Goal: Check status: Check status

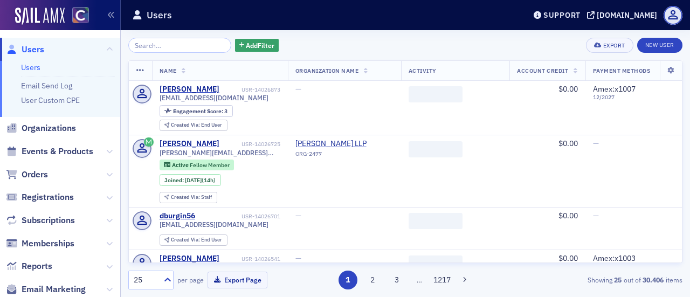
scroll to position [108, 0]
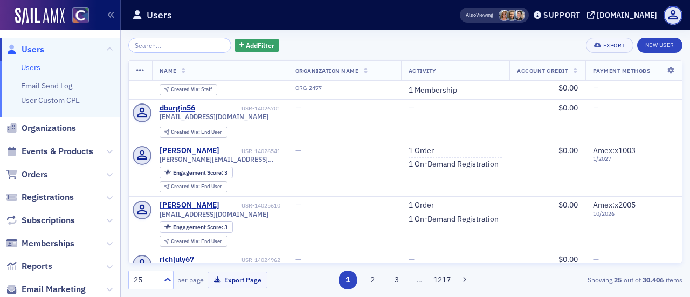
click at [44, 166] on span "Orders" at bounding box center [60, 174] width 120 height 23
click at [193, 49] on input "search" at bounding box center [179, 45] width 103 height 15
paste input "ORD-13968221"
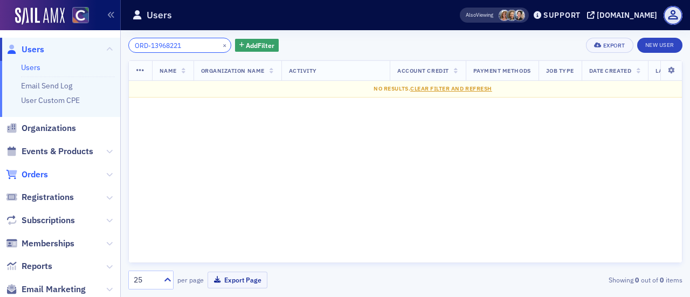
type input "ORD-13968221"
click at [36, 171] on span "Orders" at bounding box center [35, 175] width 26 height 12
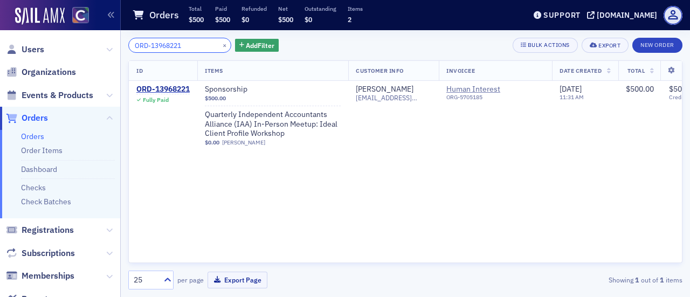
drag, startPoint x: 188, startPoint y: 44, endPoint x: 0, endPoint y: 33, distance: 188.0
click at [0, 33] on div "Users Organizations Events & Products Orders Orders Order Items Dashboard Check…" at bounding box center [345, 148] width 690 height 297
paste input "916"
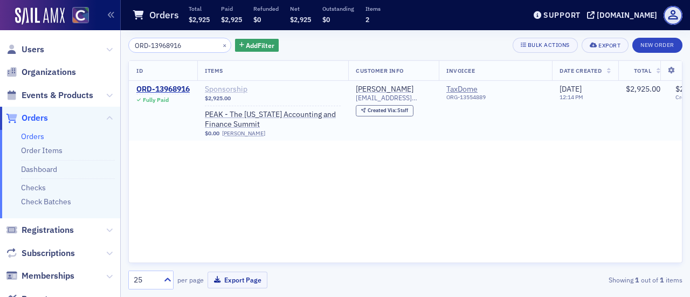
click at [219, 91] on span "Sponsorship" at bounding box center [273, 90] width 136 height 10
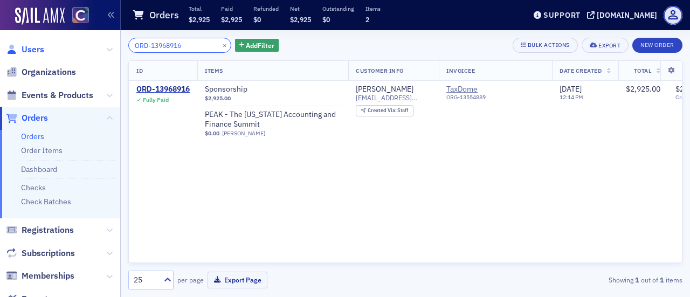
drag, startPoint x: 185, startPoint y: 49, endPoint x: 34, endPoint y: 51, distance: 151.0
click at [35, 51] on div "Users Organizations Events & Products Orders Orders Order Items Dashboard Check…" at bounding box center [345, 148] width 690 height 297
paste input "search"
drag, startPoint x: 186, startPoint y: 43, endPoint x: 0, endPoint y: 6, distance: 189.6
click at [0, 6] on div "Users Organizations Events & Products Orders Orders Order Items Dashboard Check…" at bounding box center [345, 148] width 690 height 297
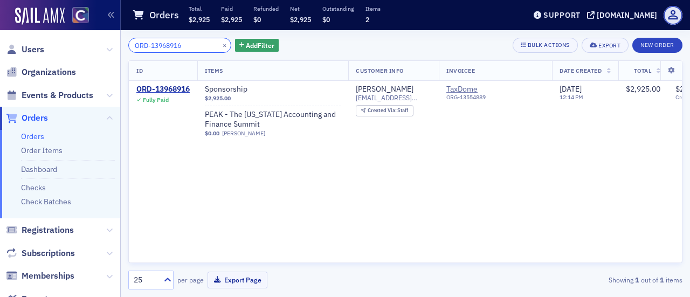
paste input "968"
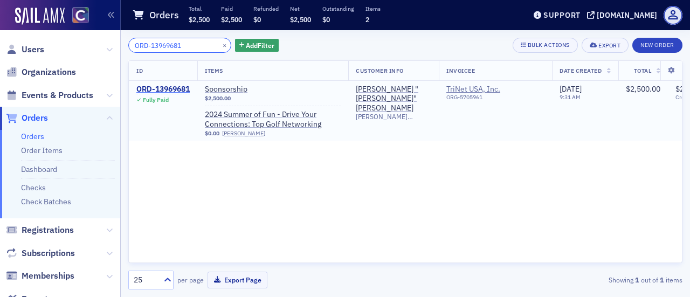
type input "ORD-13969681"
click at [168, 87] on div "ORD-13969681" at bounding box center [162, 90] width 53 height 10
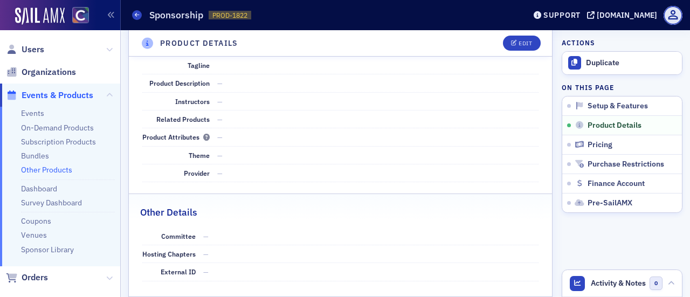
scroll to position [140, 0]
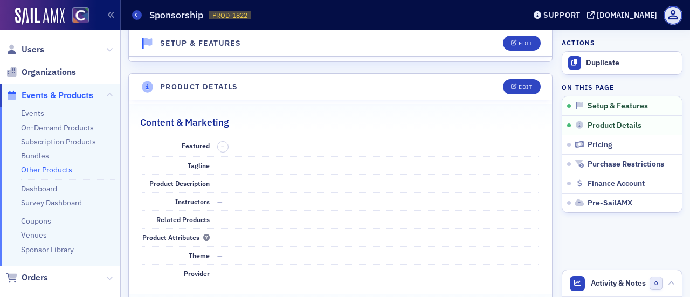
click at [132, 13] on header "Other Products Sponsorship PROD-1822 1822 Support [DOMAIN_NAME]" at bounding box center [405, 15] width 569 height 30
click at [138, 15] on icon at bounding box center [137, 14] width 4 height 5
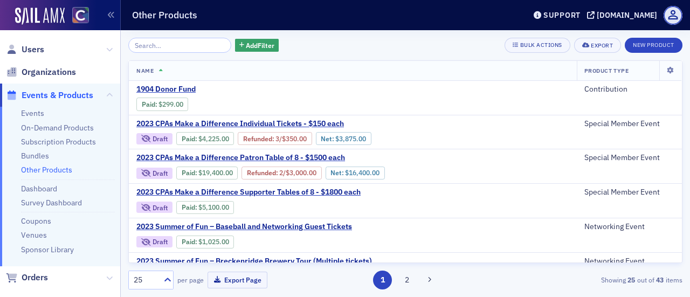
click at [149, 46] on input "search" at bounding box center [179, 45] width 103 height 15
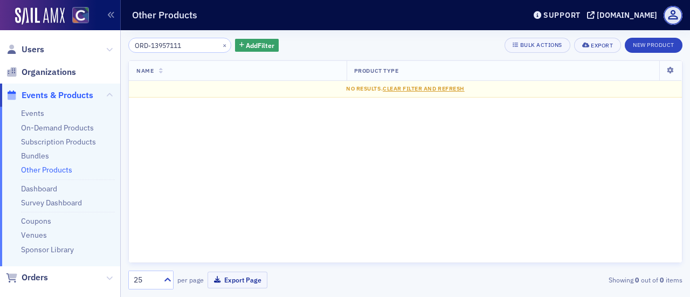
type input "ORD-13957111"
click at [97, 90] on span "Events & Products" at bounding box center [60, 95] width 120 height 23
click at [106, 93] on icon at bounding box center [109, 95] width 6 height 6
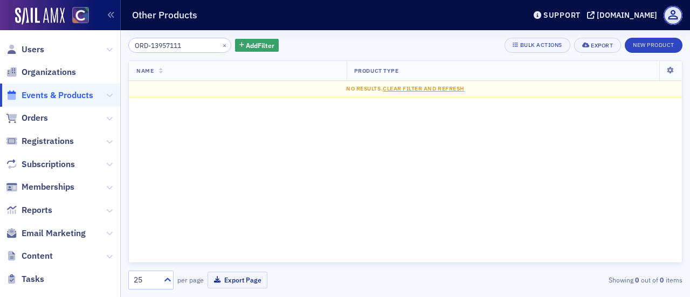
click at [51, 119] on span "Orders" at bounding box center [60, 118] width 120 height 23
click at [106, 118] on icon at bounding box center [109, 118] width 6 height 6
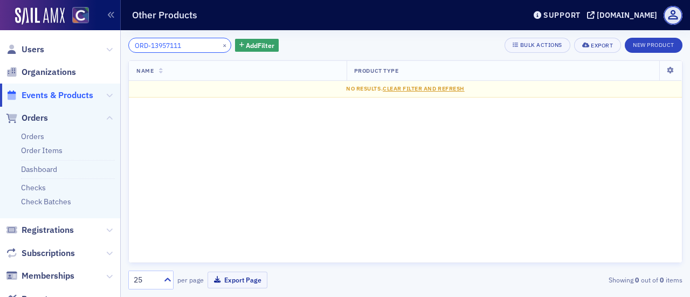
click at [188, 46] on input "ORD-13957111" at bounding box center [179, 45] width 103 height 15
drag, startPoint x: 188, startPoint y: 46, endPoint x: 58, endPoint y: 51, distance: 129.5
click at [58, 51] on div "Users Organizations Events & Products Orders Orders Order Items Dashboard Check…" at bounding box center [345, 148] width 690 height 297
click at [37, 139] on link "Orders" at bounding box center [32, 137] width 23 height 10
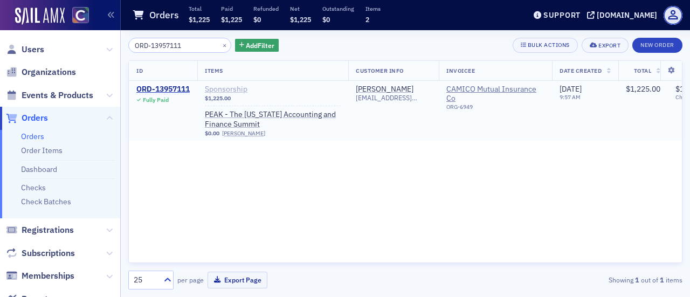
click at [230, 93] on span "Sponsorship" at bounding box center [273, 90] width 136 height 10
drag, startPoint x: 177, startPoint y: 49, endPoint x: 41, endPoint y: 48, distance: 136.4
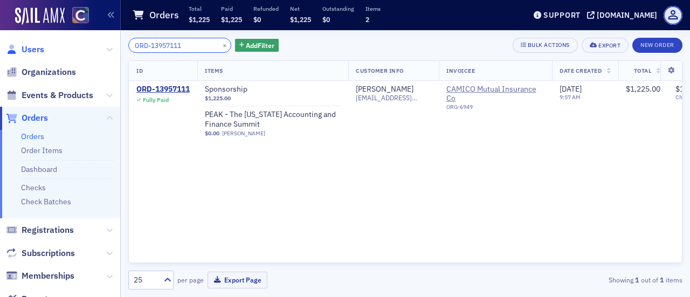
click at [84, 47] on div "Users Organizations Events & Products Orders Orders Order Items Dashboard Check…" at bounding box center [345, 148] width 690 height 297
paste input "38490"
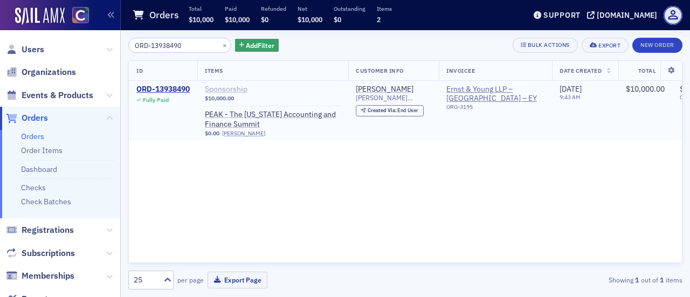
click at [218, 89] on span "Sponsorship" at bounding box center [273, 90] width 136 height 10
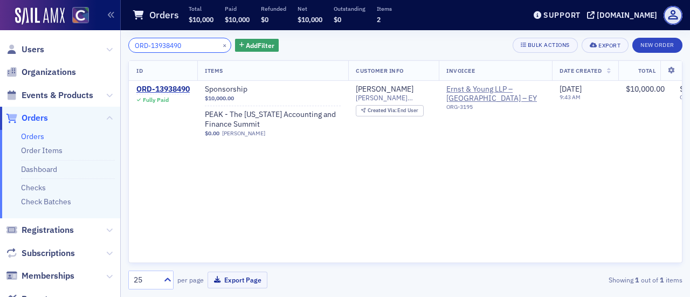
drag, startPoint x: 171, startPoint y: 43, endPoint x: 80, endPoint y: 47, distance: 91.8
click at [81, 47] on div "Users Organizations Events & Products Orders Orders Order Items Dashboard Check…" at bounding box center [345, 148] width 690 height 297
paste input "ORD-13969681"
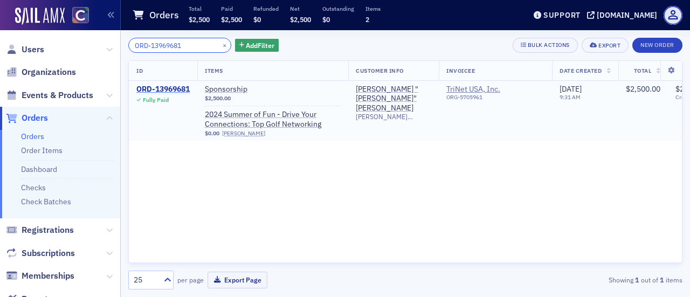
type input "ORD-13969681"
click at [142, 85] on div "ORD-13969681" at bounding box center [162, 90] width 53 height 10
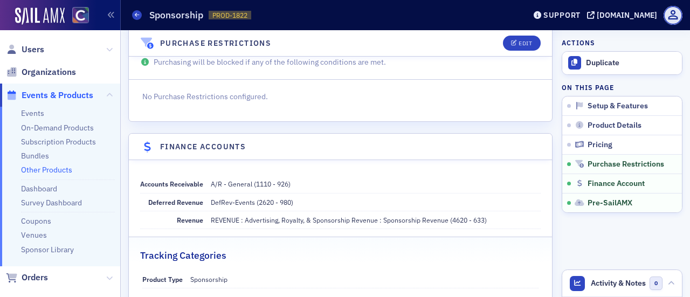
scroll to position [809, 0]
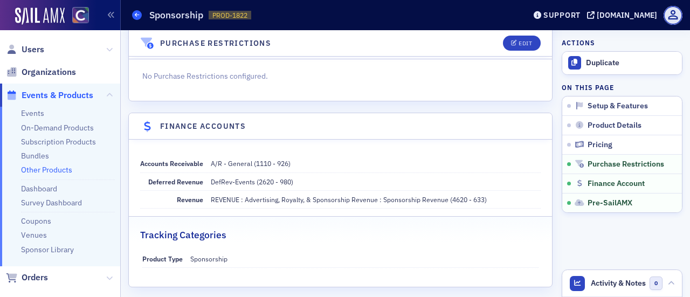
click at [139, 13] on span at bounding box center [137, 15] width 10 height 10
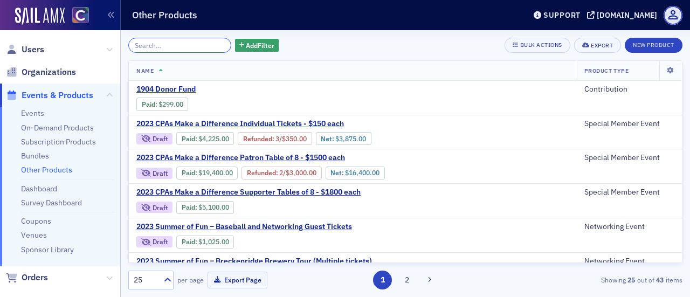
click at [171, 39] on input "search" at bounding box center [179, 45] width 103 height 15
paste input "ORD-13969681"
type input "ORD-13969681"
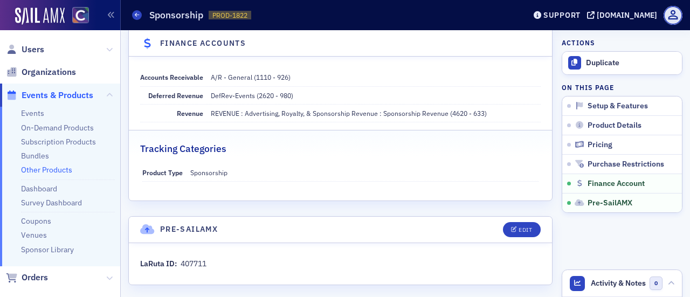
scroll to position [895, 0]
